Goal: Transaction & Acquisition: Obtain resource

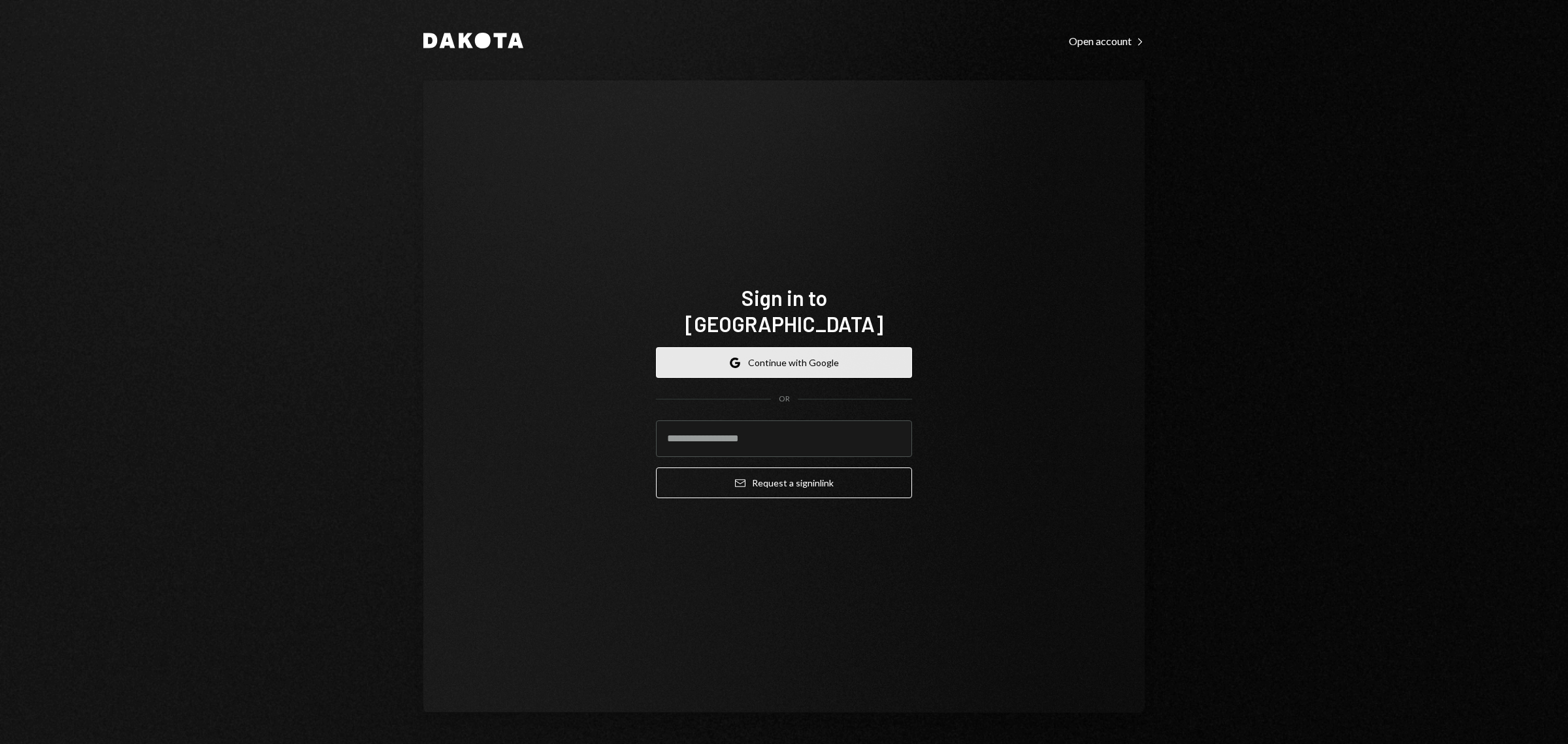
click at [762, 360] on button "Google Continue with Google" at bounding box center [784, 362] width 256 height 30
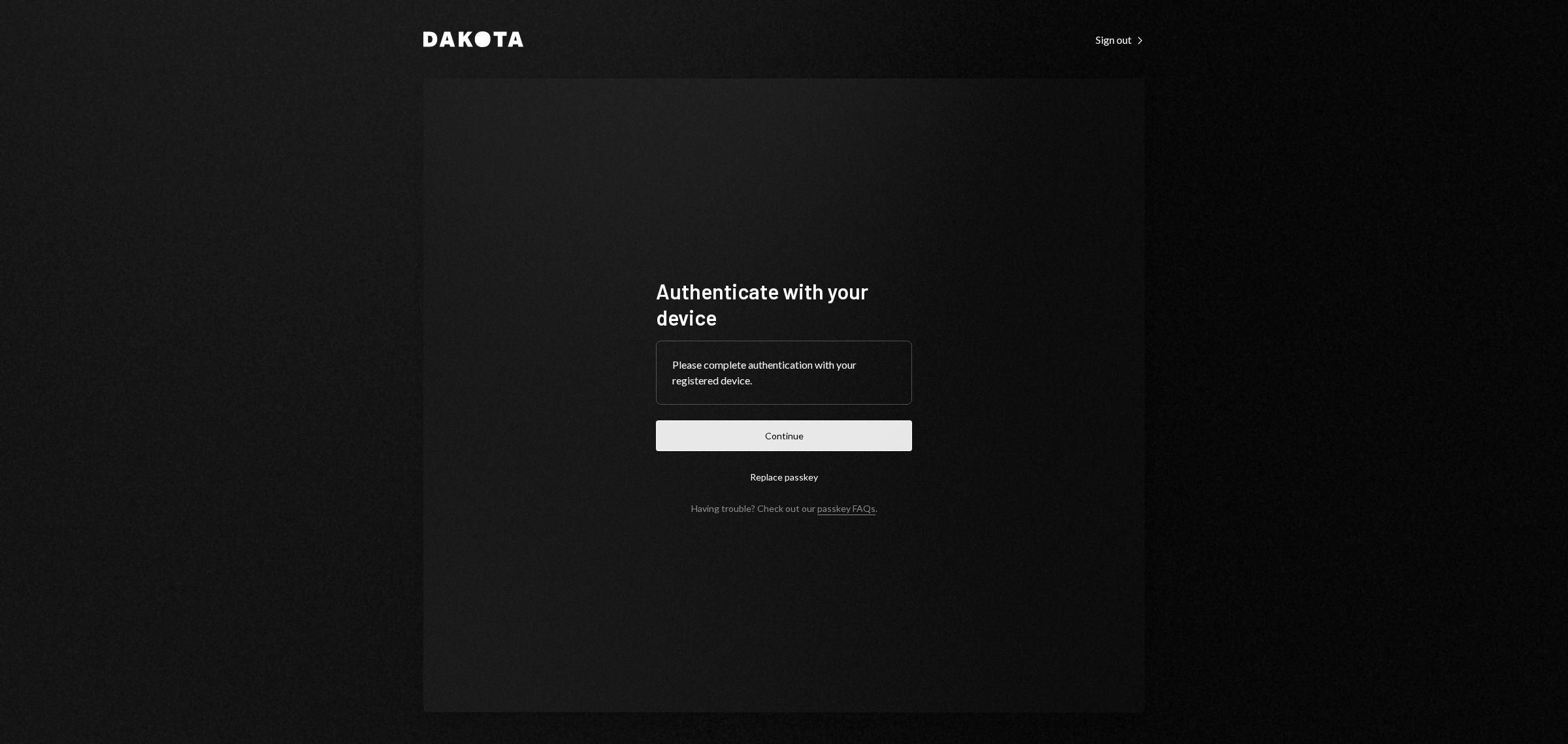
click at [805, 435] on button "Continue" at bounding box center [784, 435] width 256 height 30
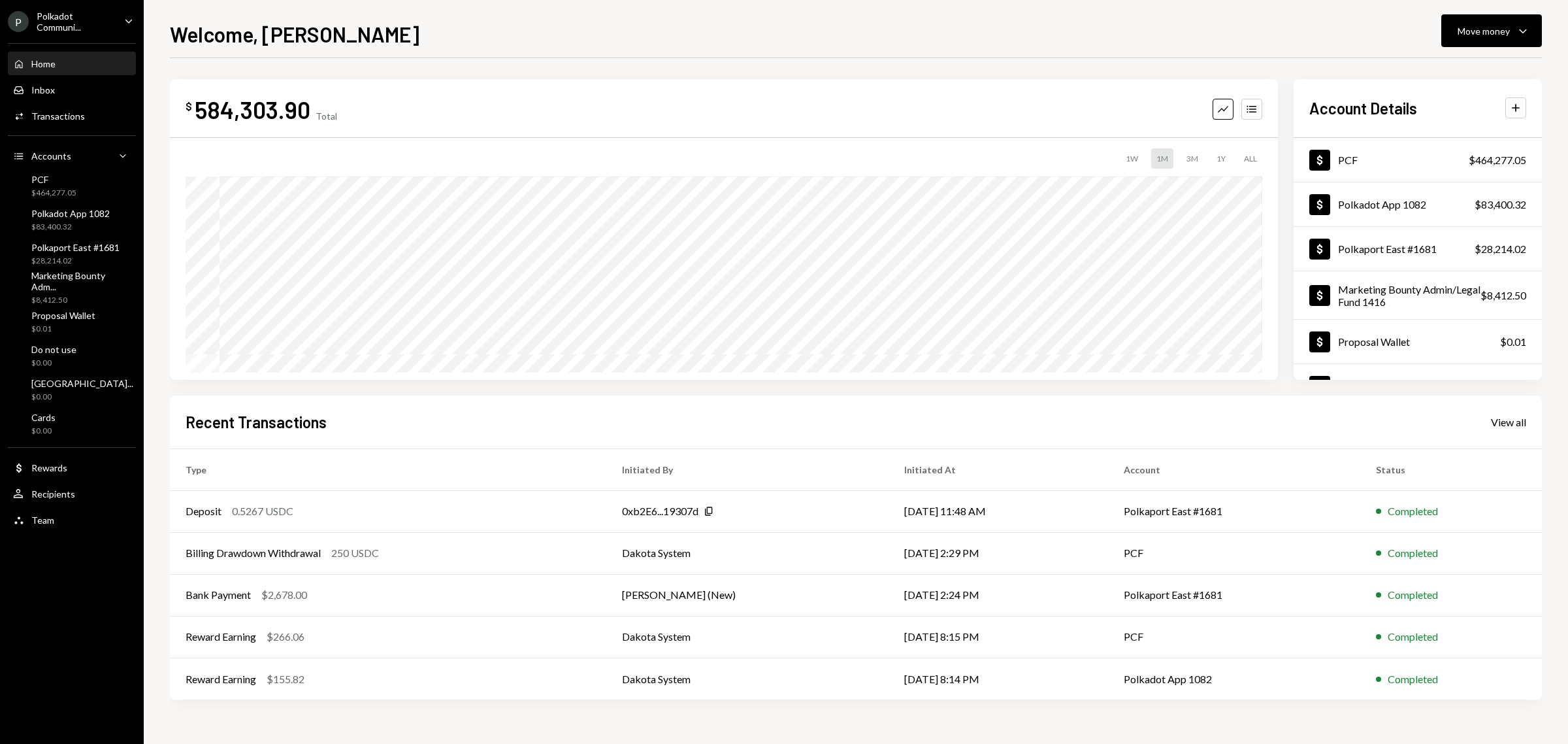
click at [106, 17] on div "Polkadot Communi..." at bounding box center [76, 21] width 77 height 22
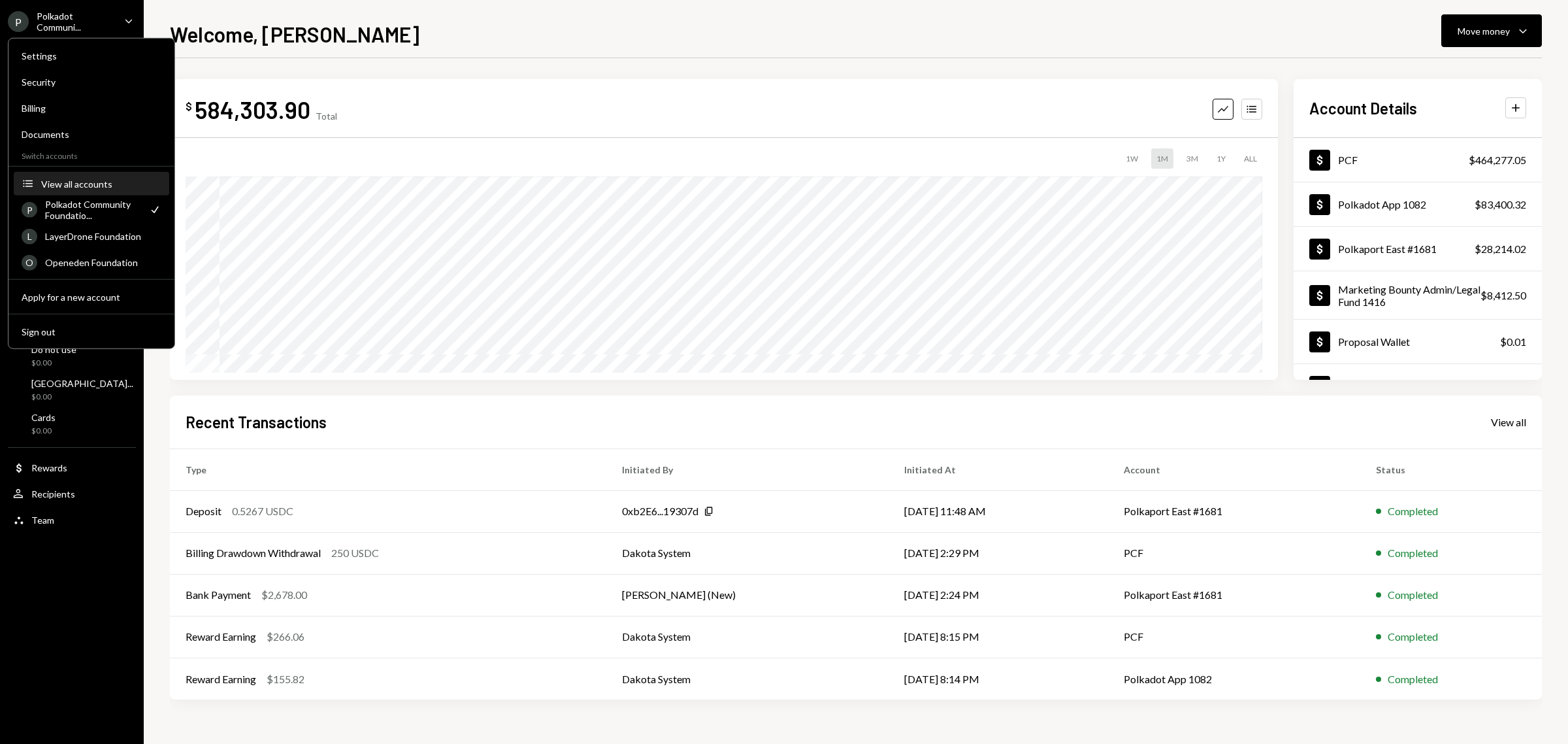
click at [89, 175] on button "Accounts View all accounts" at bounding box center [91, 184] width 155 height 24
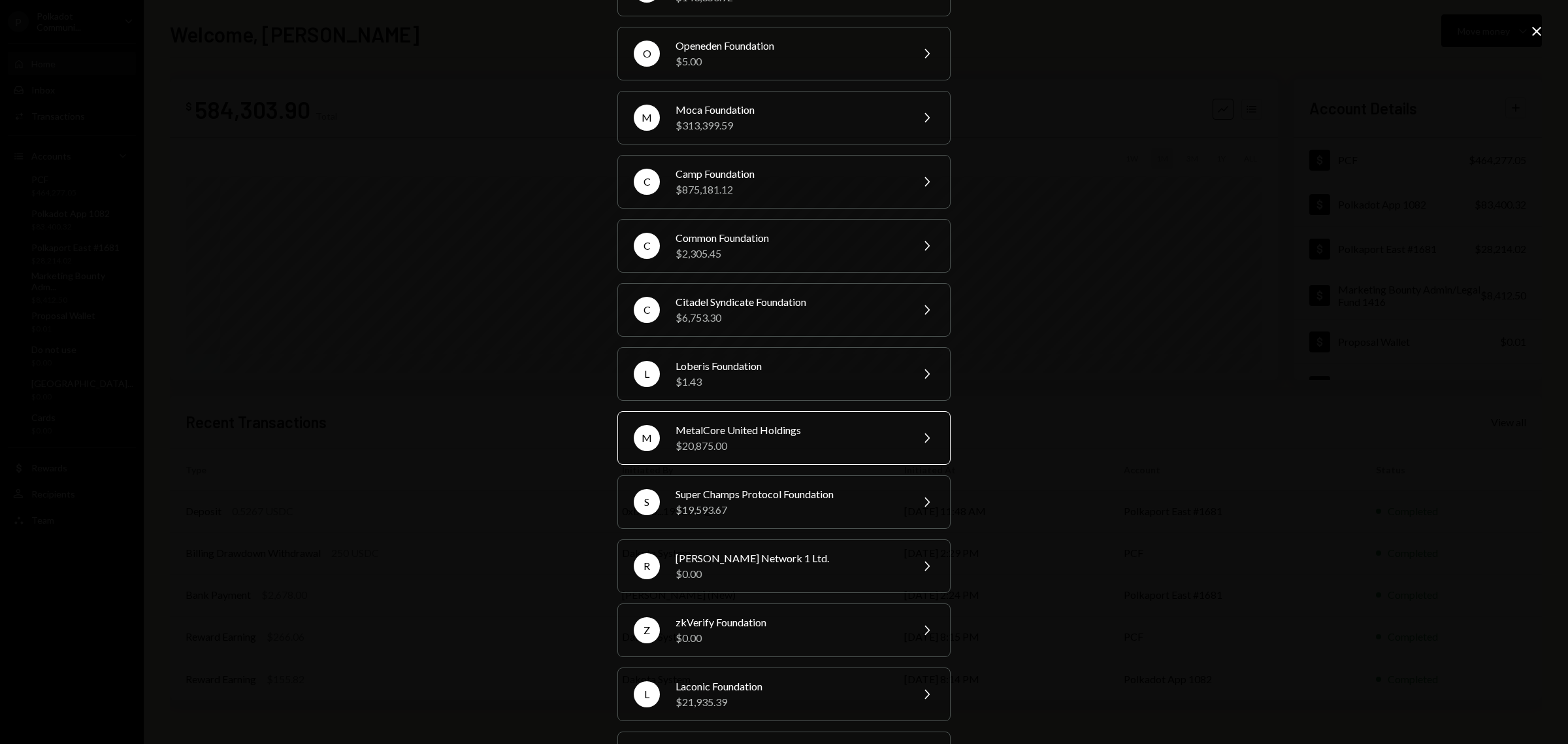
scroll to position [163, 0]
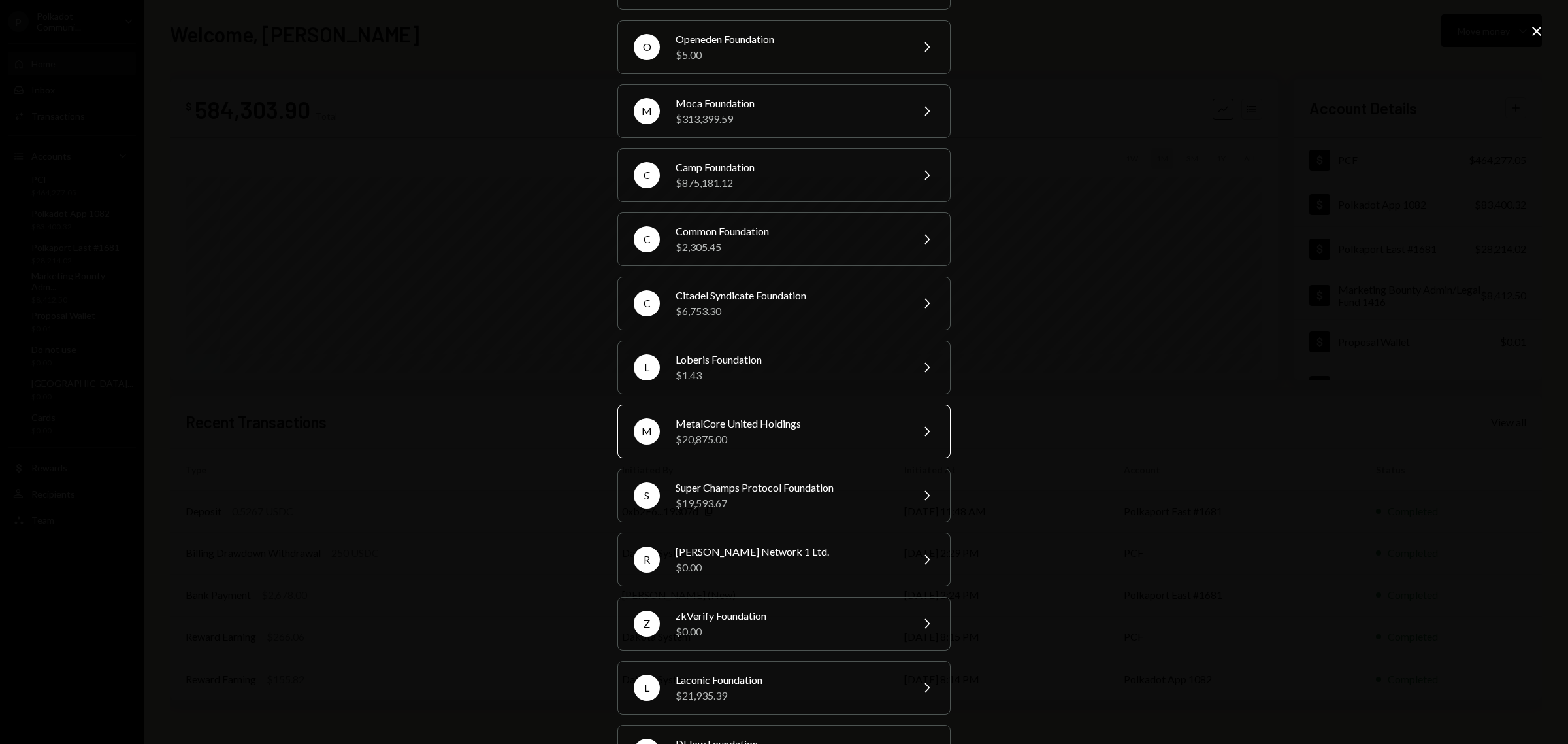
click at [749, 434] on div "$20,875.00" at bounding box center [789, 439] width 227 height 16
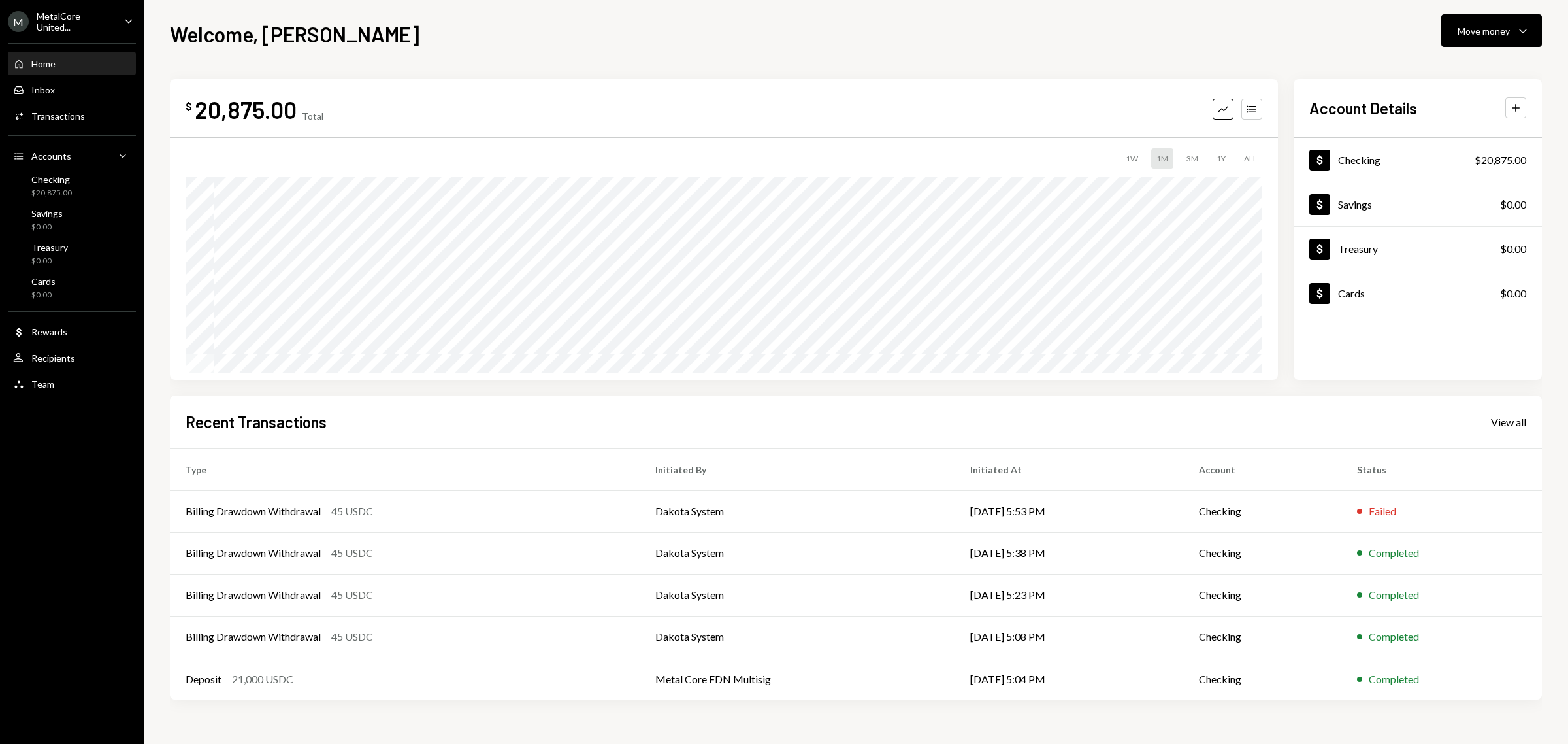
click at [102, 21] on div "MetalCore United..." at bounding box center [76, 21] width 77 height 22
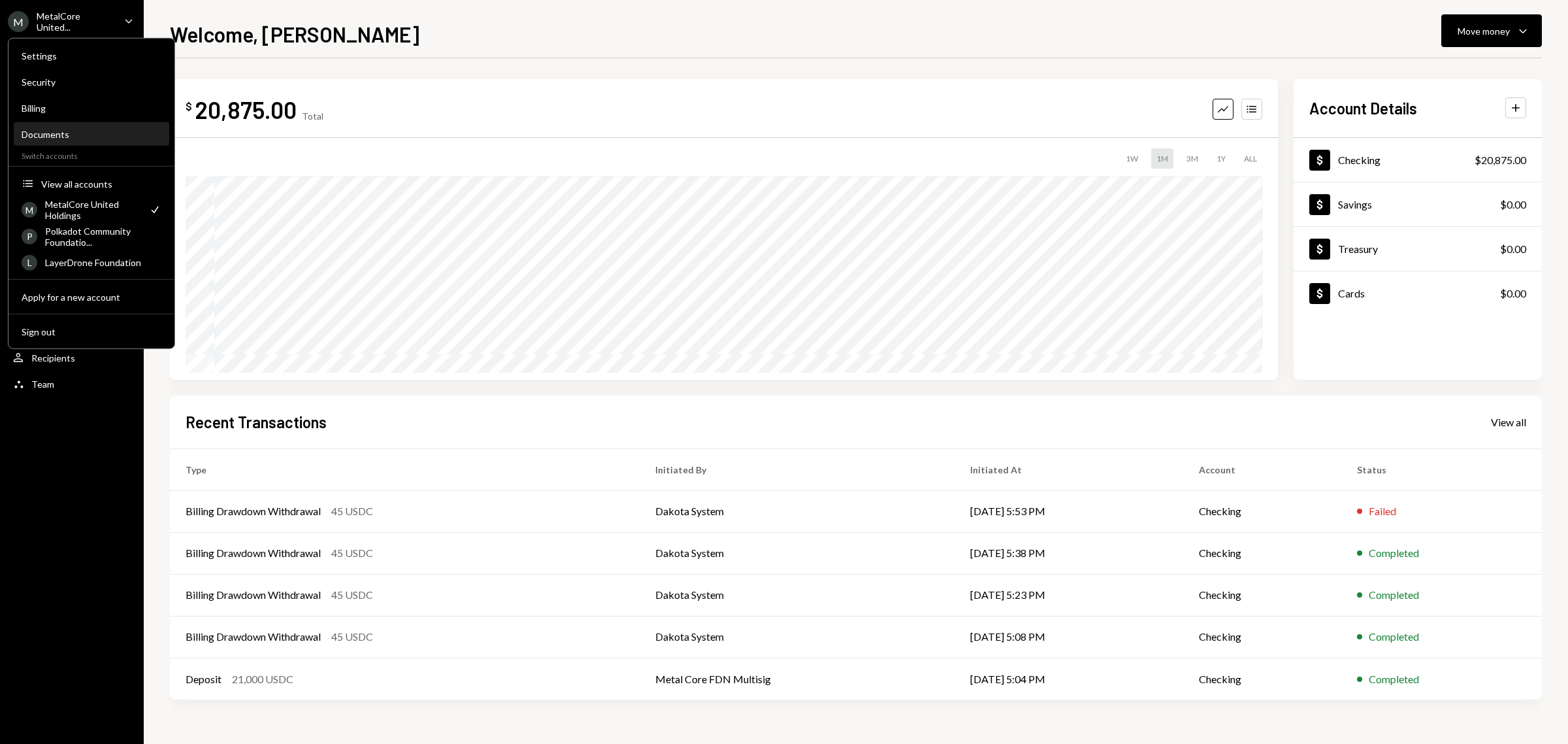
click at [85, 134] on div "Documents" at bounding box center [91, 135] width 140 height 11
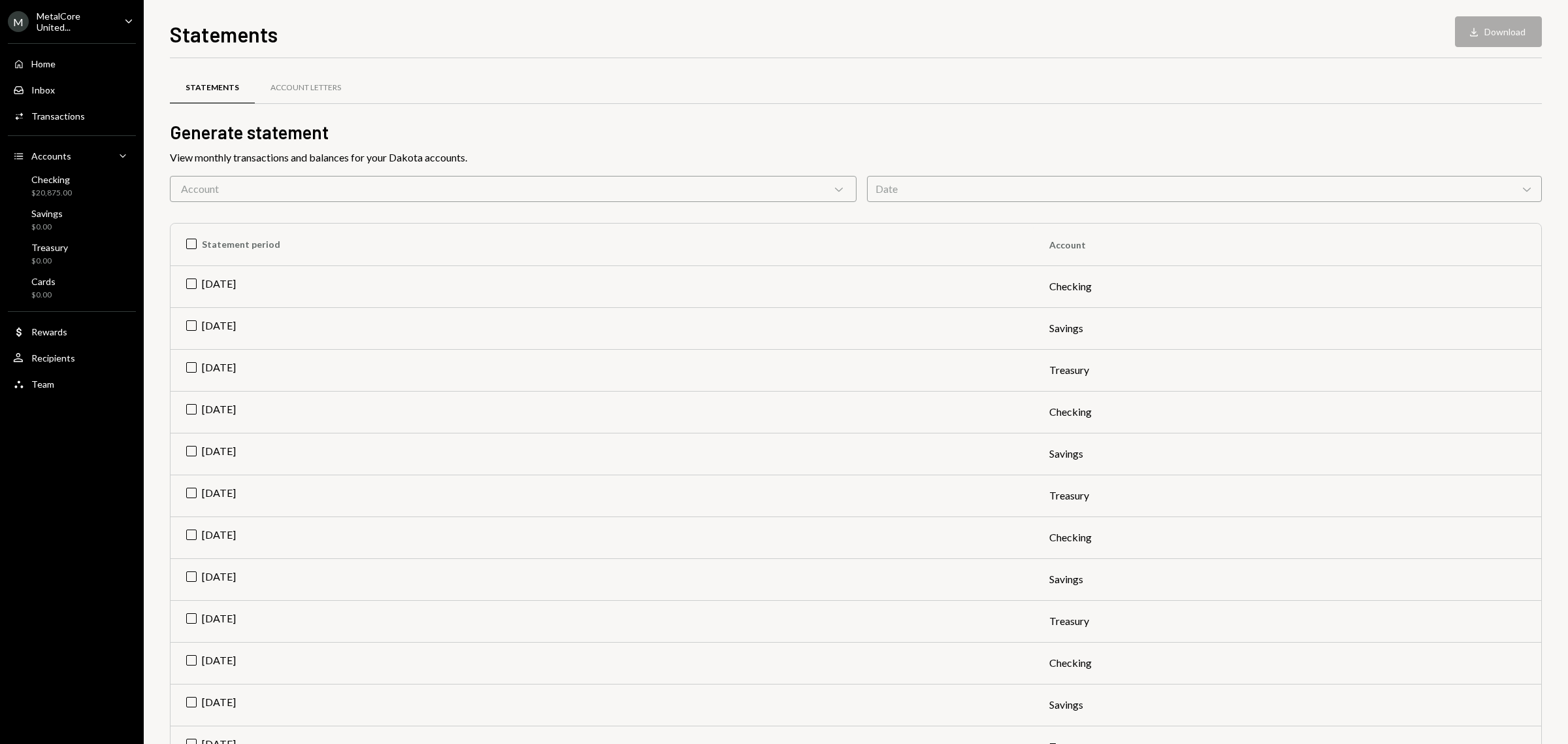
click at [507, 191] on div "Account Chevron Down" at bounding box center [513, 189] width 686 height 26
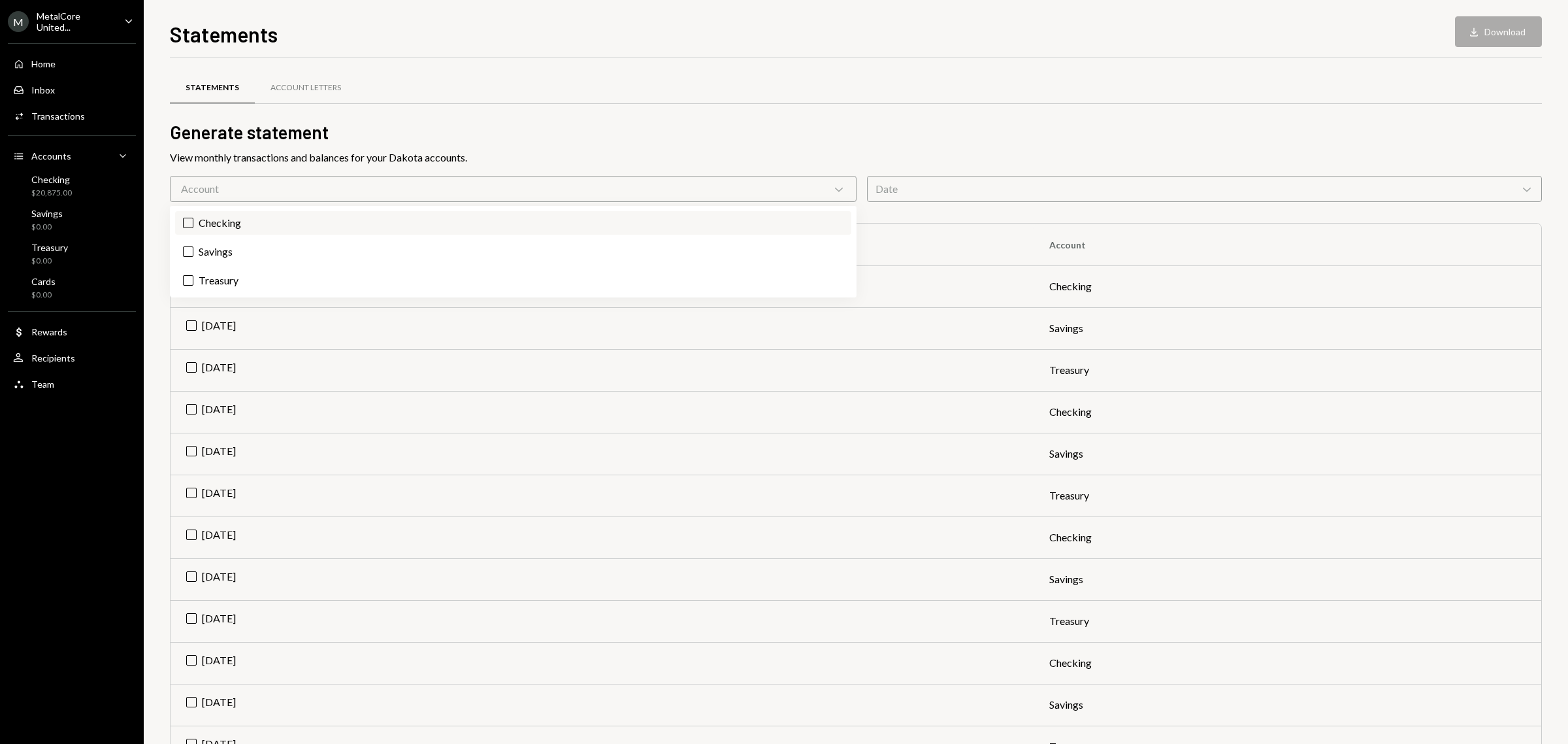
click at [427, 223] on label "Checking" at bounding box center [513, 223] width 676 height 24
click at [194, 223] on button "Checking" at bounding box center [188, 223] width 11 height 11
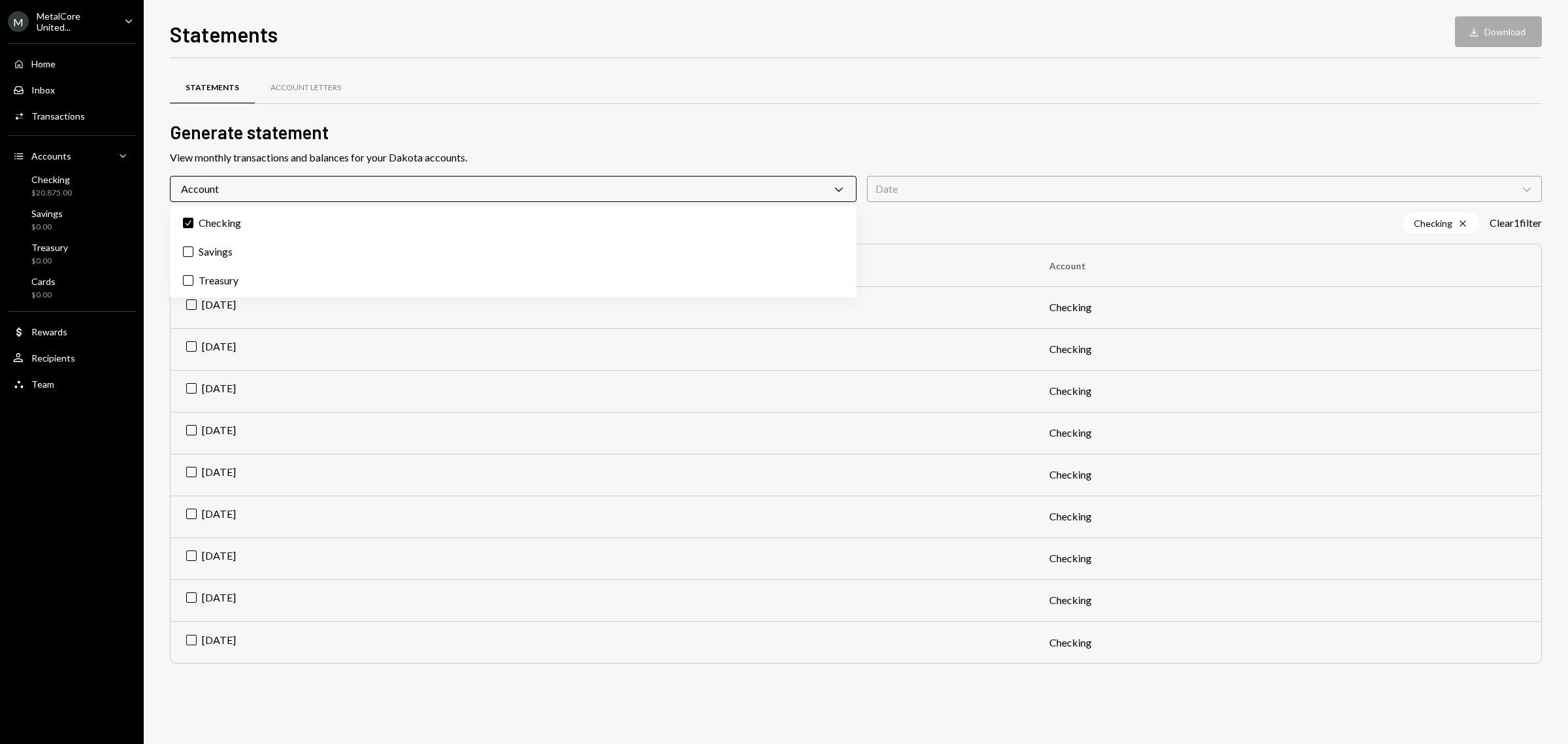
click at [653, 137] on h2 "Generate statement" at bounding box center [855, 132] width 1372 height 25
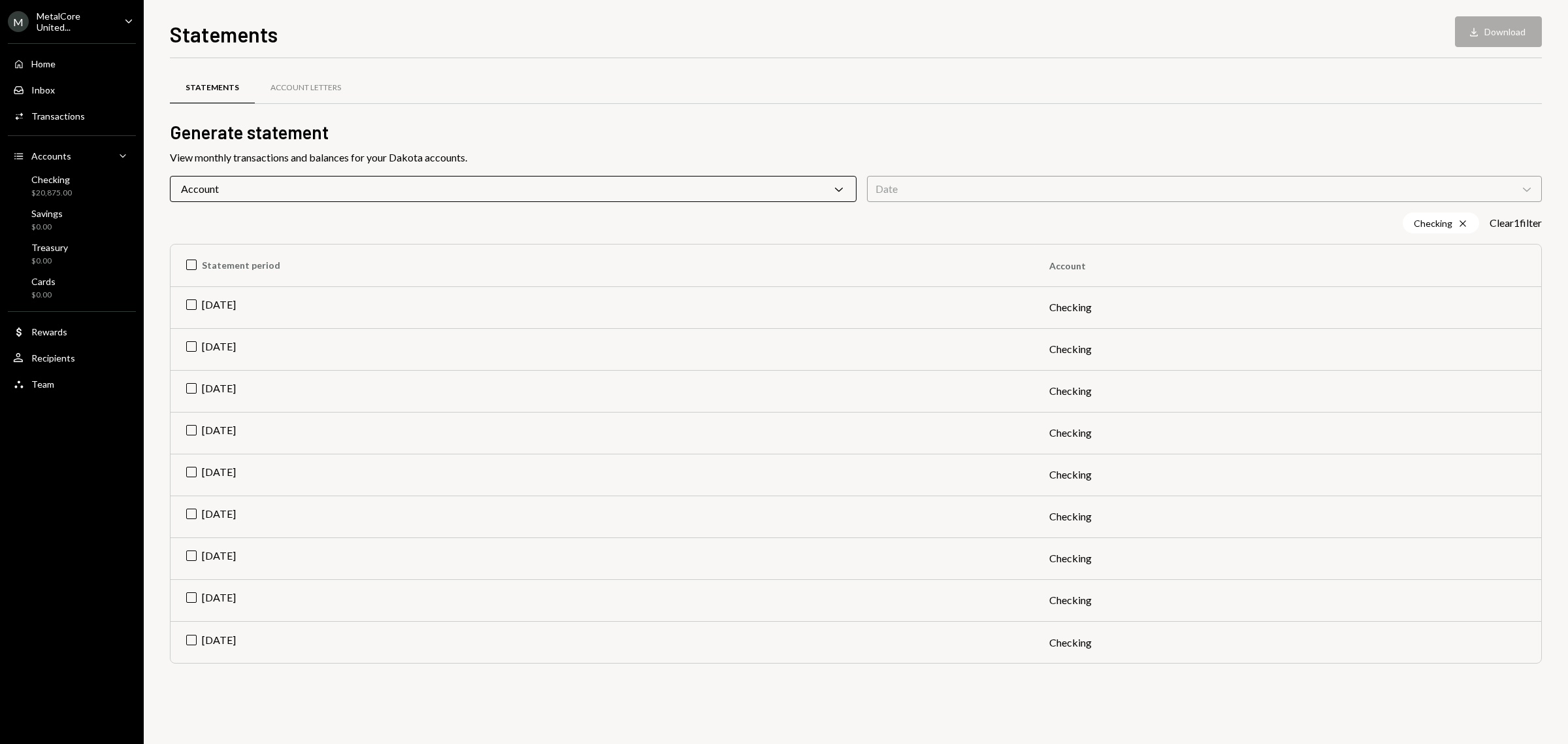
click at [433, 194] on div "Account Chevron Down" at bounding box center [513, 189] width 686 height 26
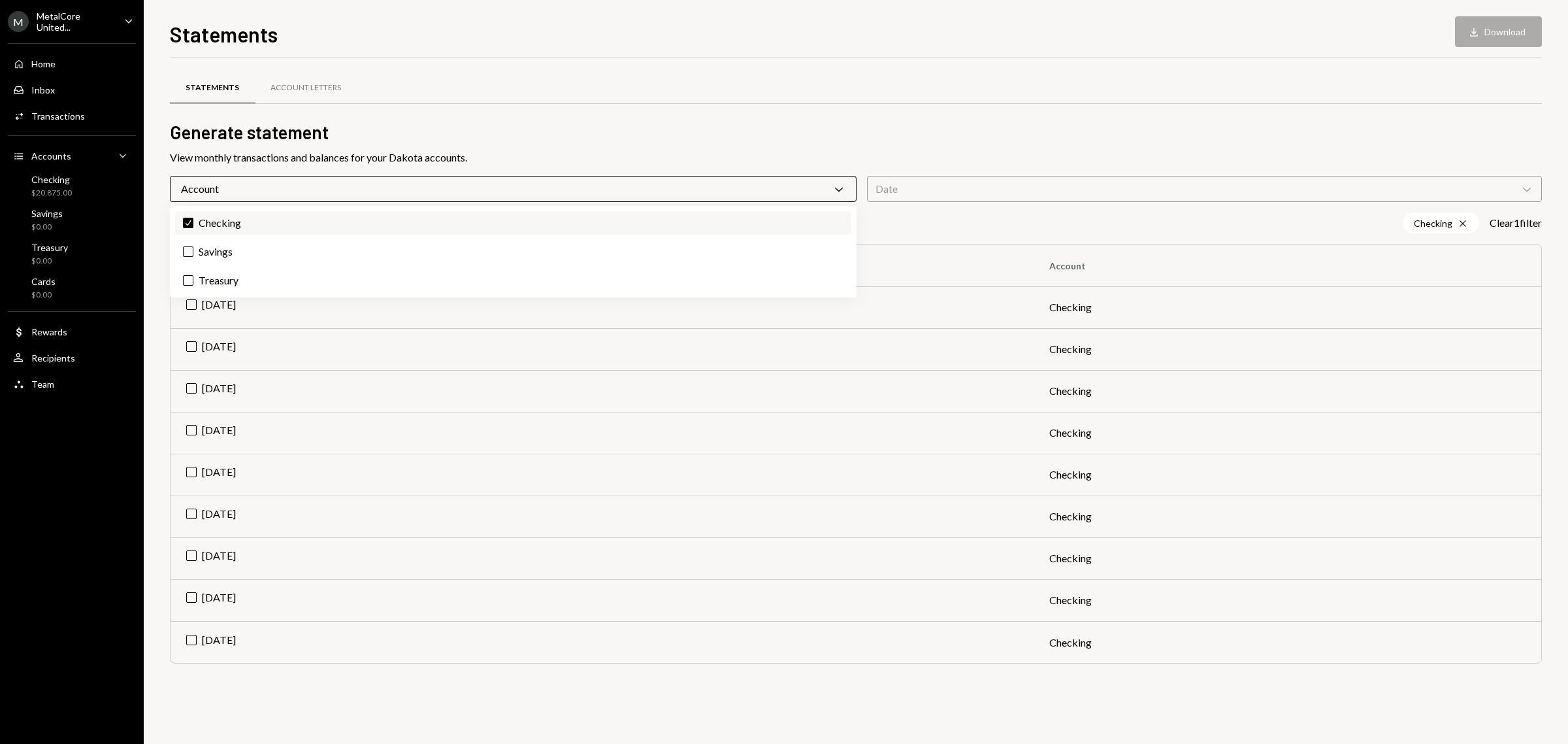
click at [353, 223] on label "Check Checking" at bounding box center [513, 223] width 676 height 24
click at [194, 223] on button "Check" at bounding box center [188, 223] width 11 height 11
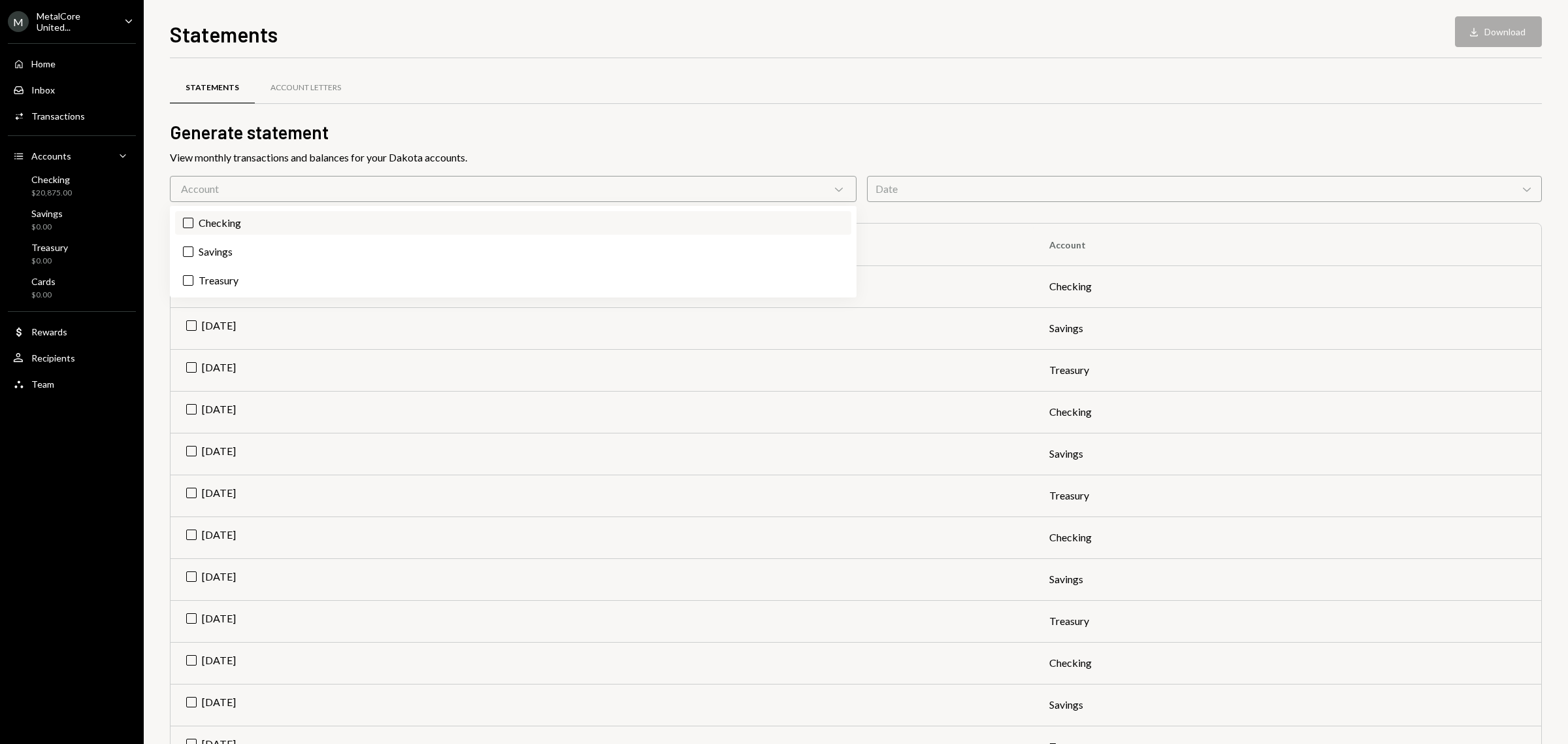
click at [379, 216] on label "Checking" at bounding box center [513, 223] width 676 height 24
click at [194, 218] on button "Checking" at bounding box center [188, 223] width 11 height 11
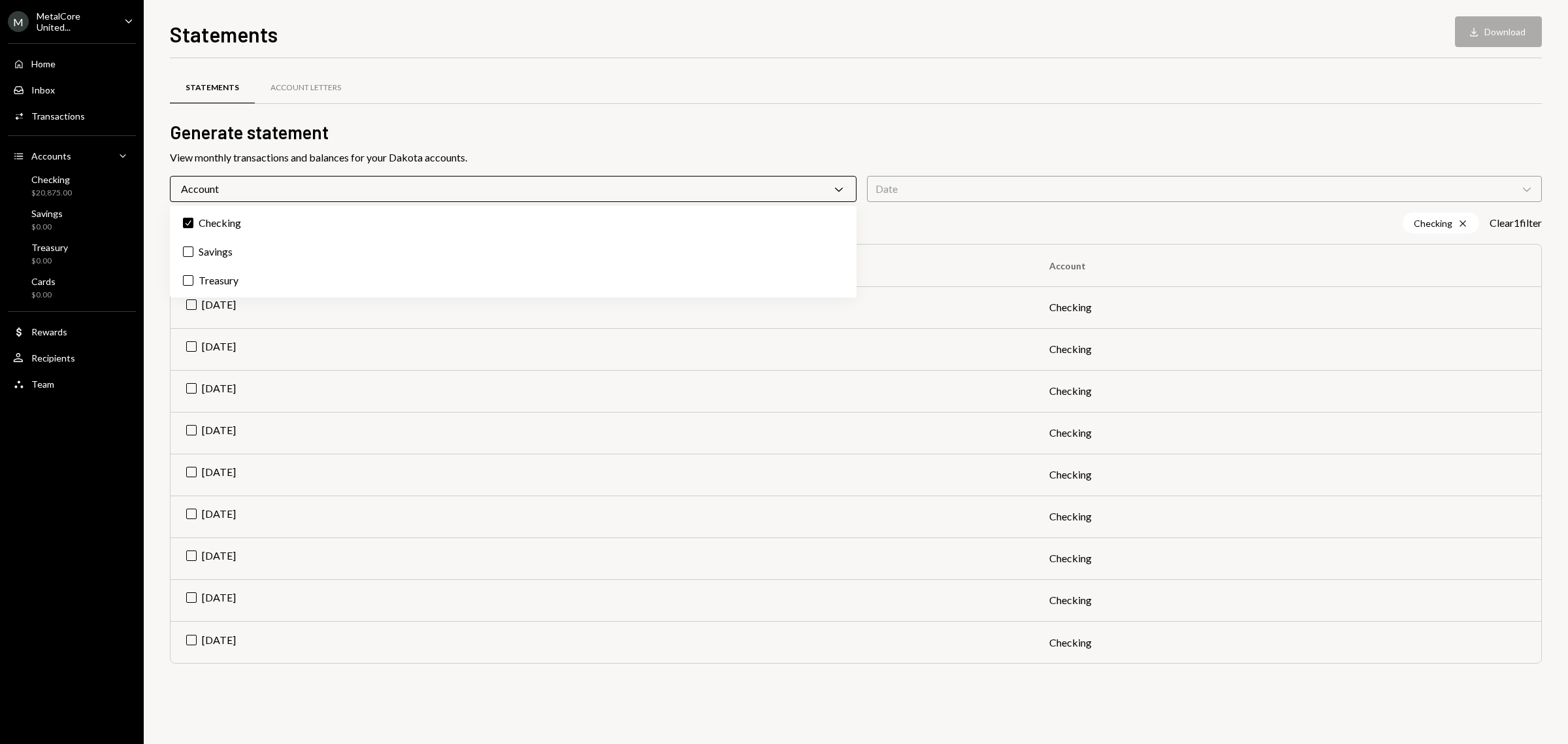
click at [513, 137] on h2 "Generate statement" at bounding box center [855, 132] width 1372 height 25
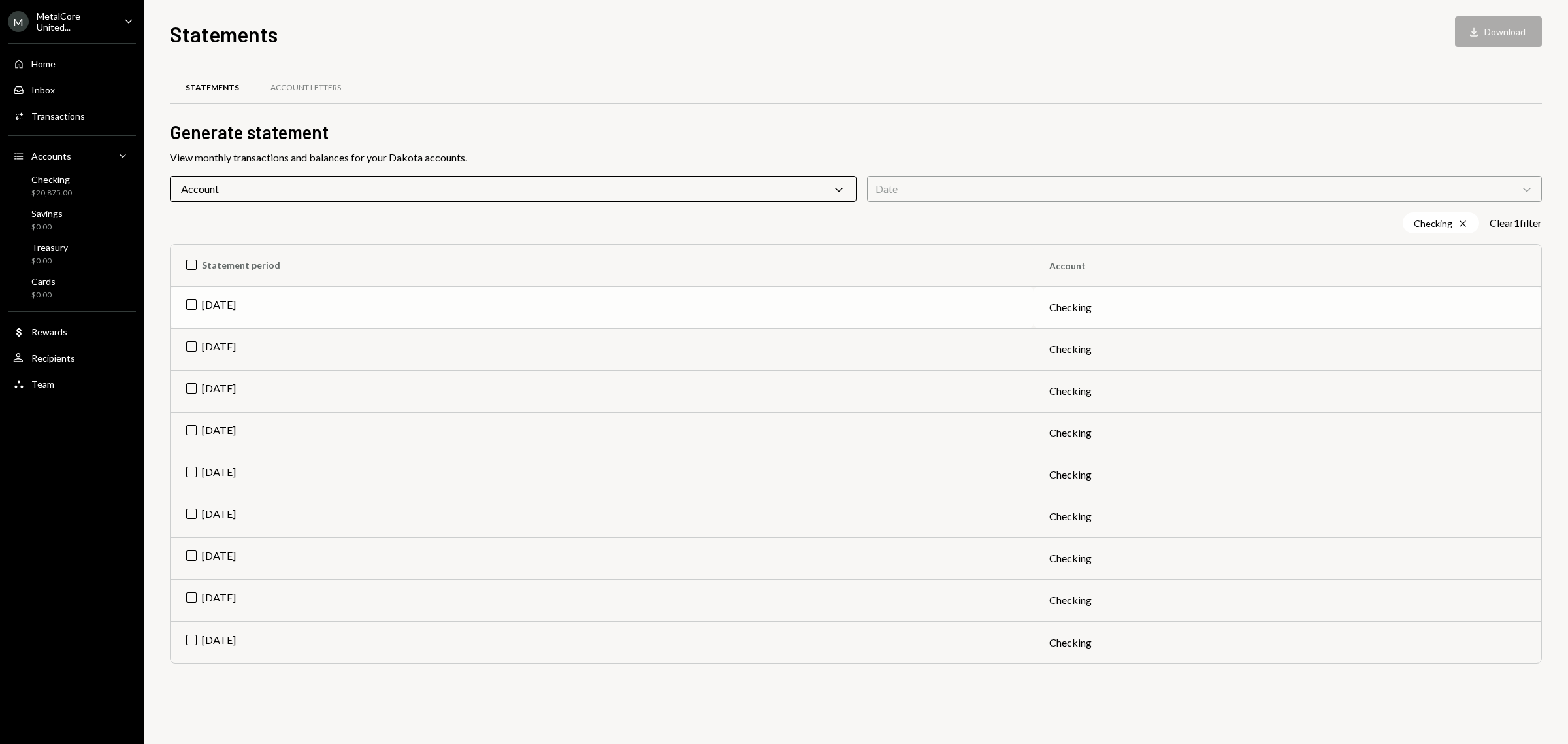
click at [193, 299] on td "Sep 2025" at bounding box center [602, 307] width 863 height 42
click at [190, 347] on td "Aug 2025" at bounding box center [602, 348] width 863 height 42
click at [194, 388] on td "Jul 2025" at bounding box center [602, 390] width 863 height 42
click at [1501, 30] on button "Download Download (3)" at bounding box center [1492, 31] width 99 height 30
